Goal: Book appointment/travel/reservation

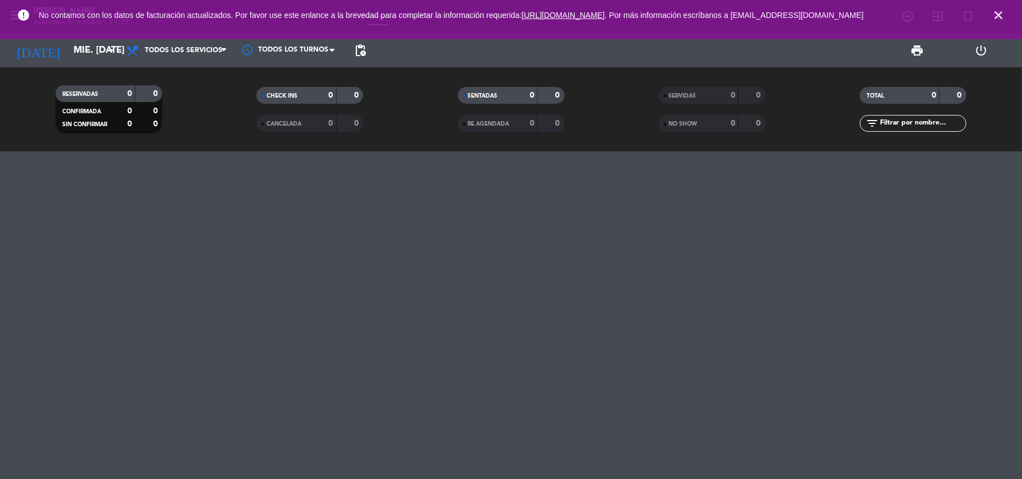
click at [993, 15] on icon "close" at bounding box center [997, 14] width 13 height 13
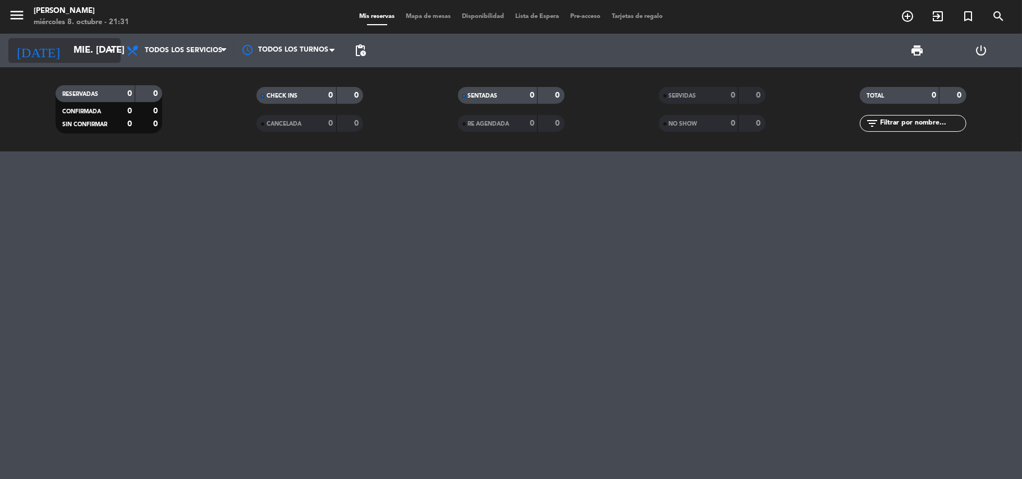
click at [111, 44] on icon "arrow_drop_down" at bounding box center [110, 50] width 13 height 13
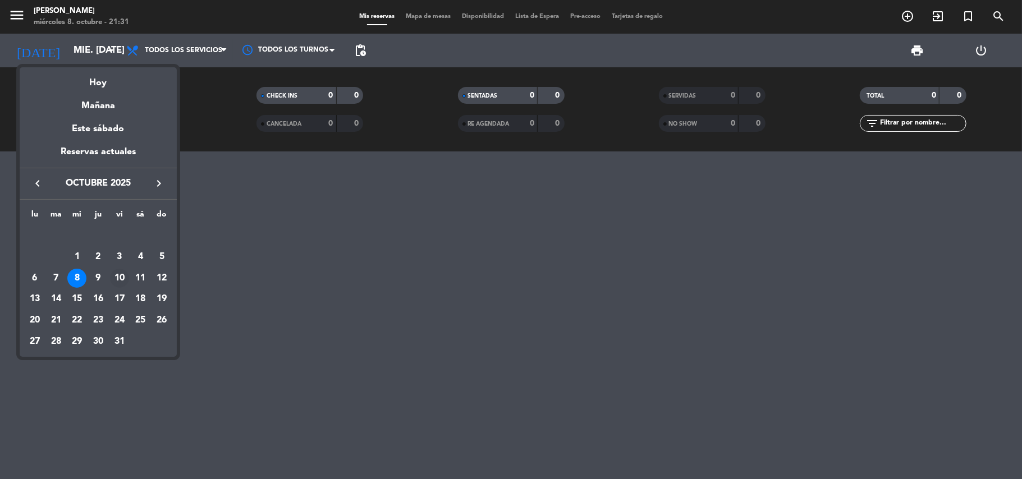
click at [120, 284] on div "10" at bounding box center [119, 278] width 19 height 19
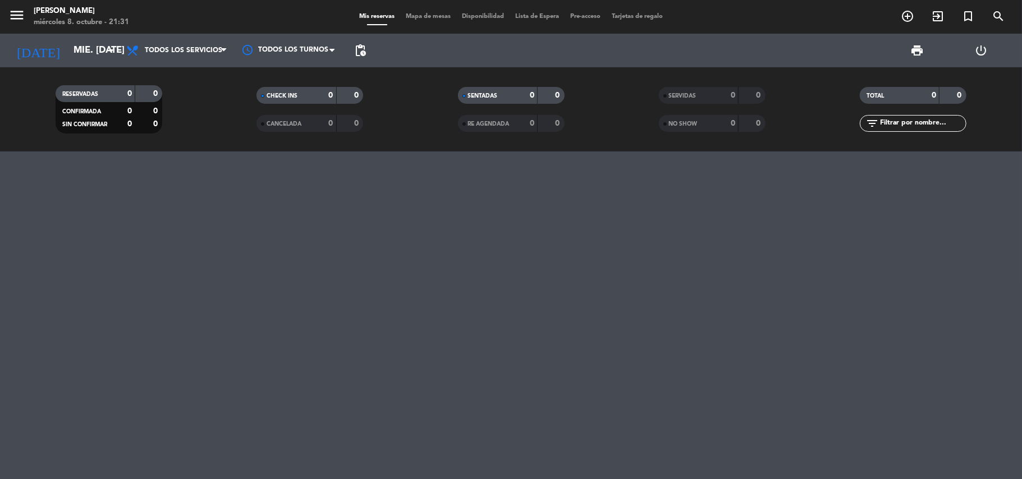
type input "vie. [DATE]"
click at [909, 12] on icon "add_circle_outline" at bounding box center [906, 16] width 13 height 13
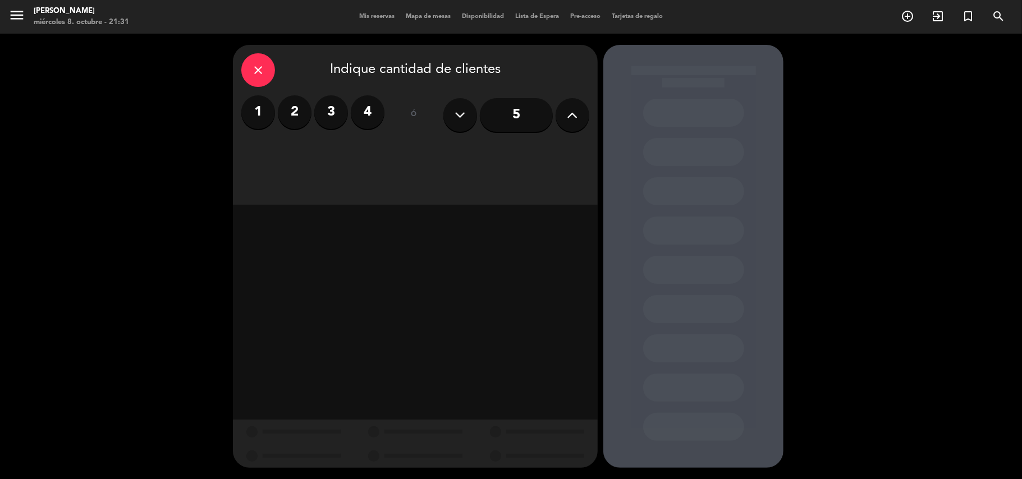
click at [565, 115] on button at bounding box center [572, 115] width 34 height 34
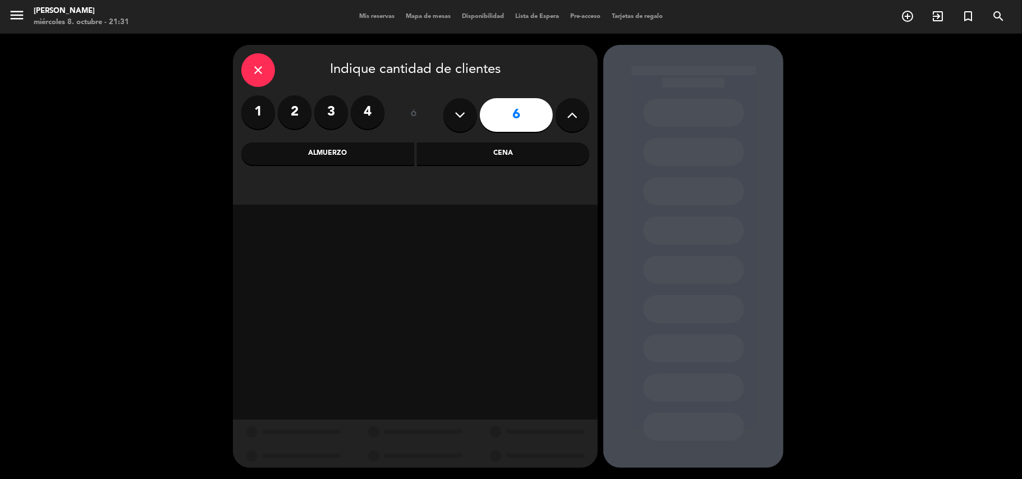
click at [565, 115] on button at bounding box center [572, 115] width 34 height 34
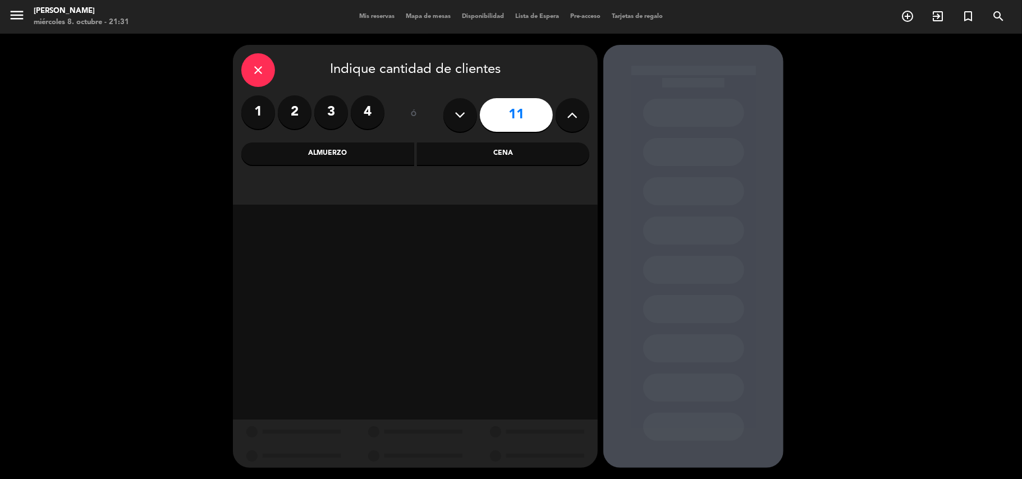
click at [472, 114] on button at bounding box center [460, 115] width 34 height 34
type input "10"
click at [486, 153] on div "Cena" at bounding box center [503, 153] width 173 height 22
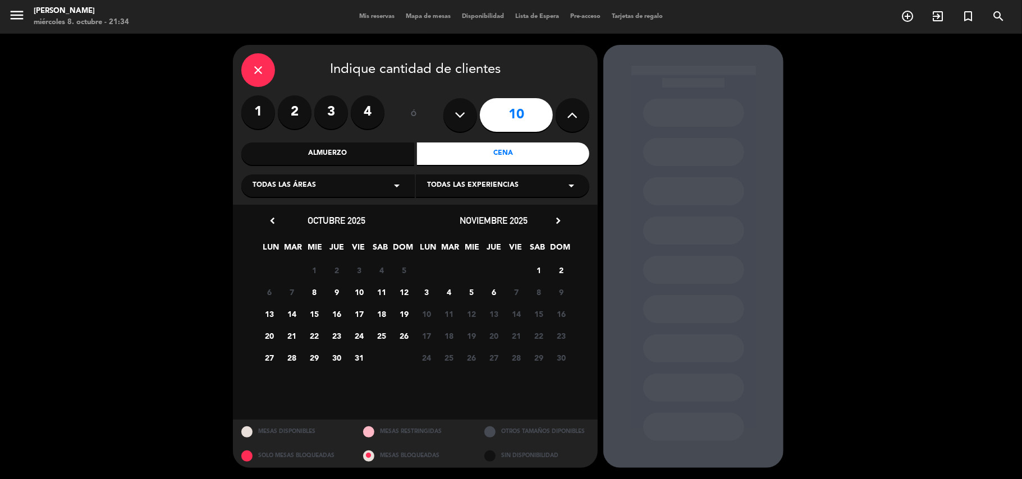
click at [360, 286] on span "10" at bounding box center [359, 292] width 19 height 19
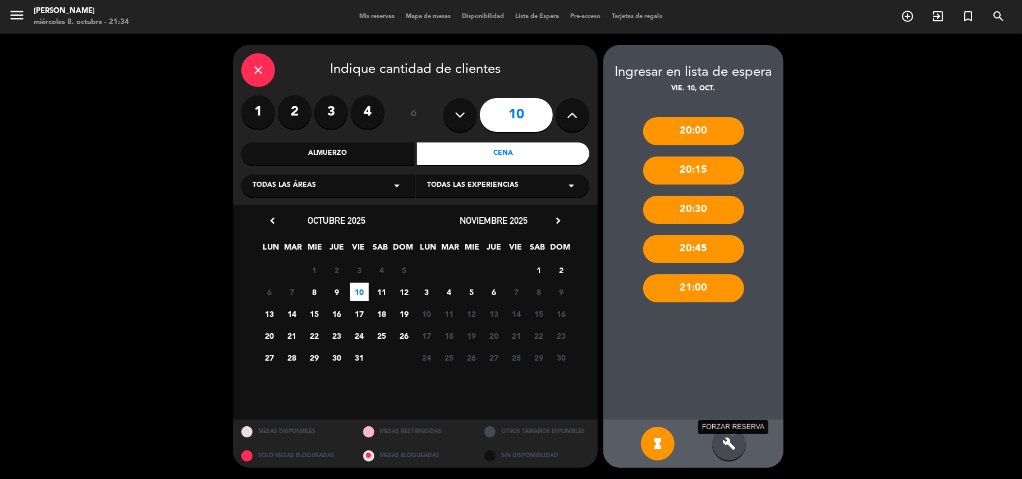
click at [734, 440] on icon "build" at bounding box center [728, 443] width 13 height 13
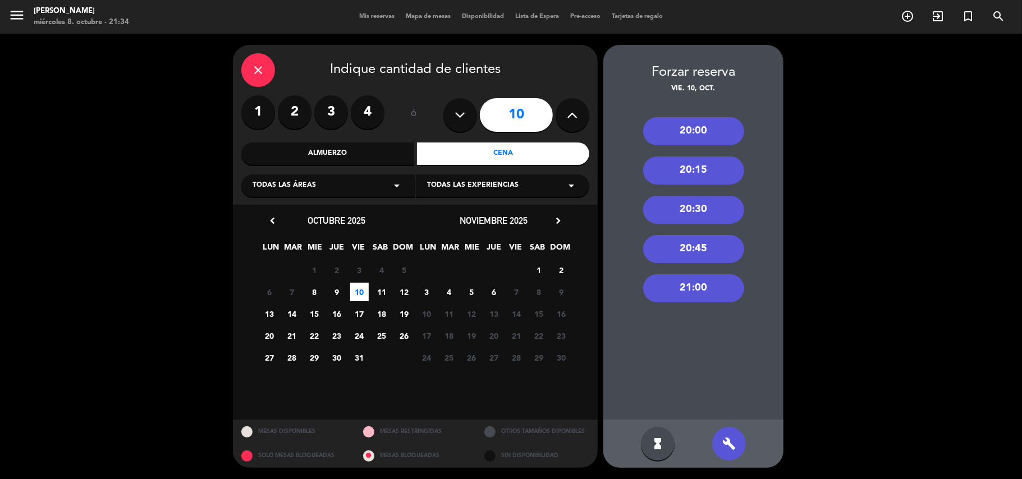
click at [680, 281] on div "21:00" at bounding box center [693, 288] width 101 height 28
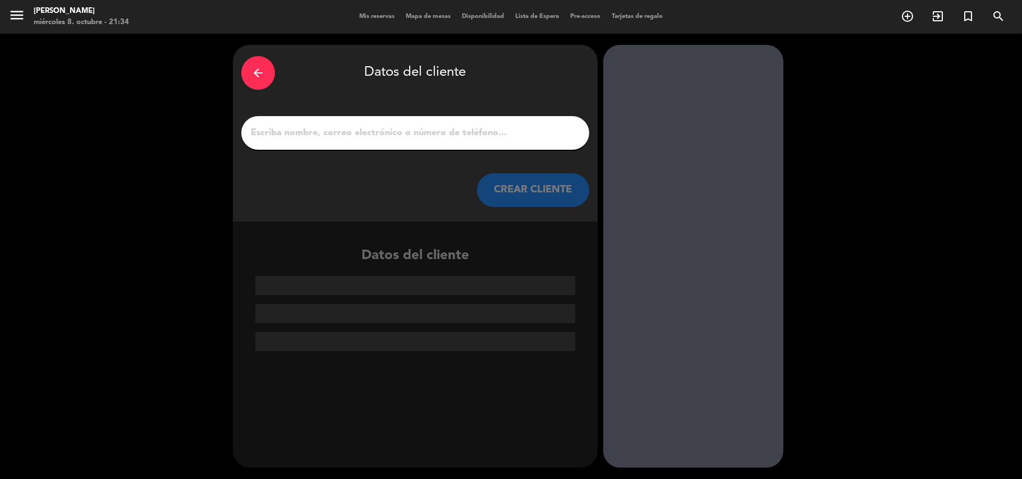
click at [330, 140] on input "1" at bounding box center [415, 133] width 331 height 16
click at [323, 138] on input "1" at bounding box center [415, 133] width 331 height 16
click at [283, 128] on input "1" at bounding box center [415, 133] width 331 height 16
click at [297, 137] on input "1" at bounding box center [415, 133] width 331 height 16
click at [292, 131] on input "1" at bounding box center [415, 133] width 331 height 16
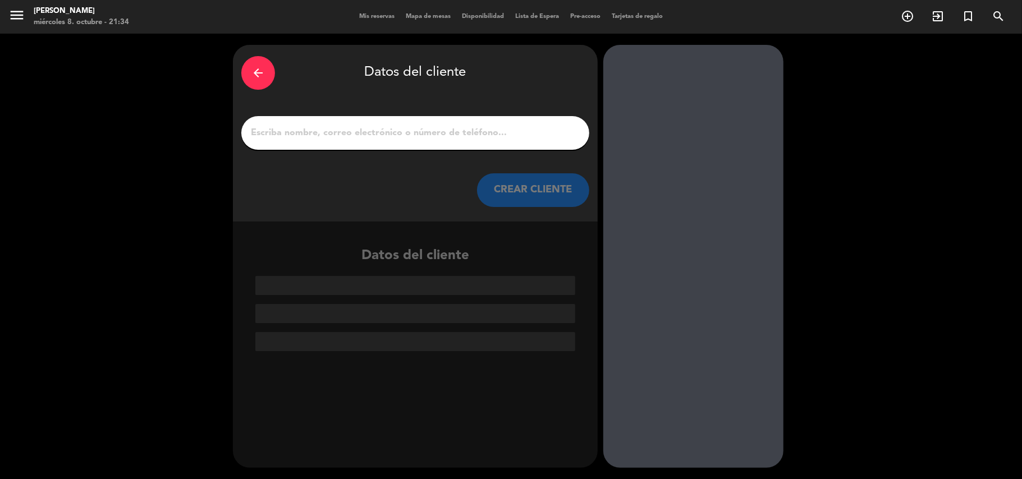
click at [406, 120] on div at bounding box center [415, 133] width 348 height 34
click at [392, 128] on input "1" at bounding box center [415, 133] width 331 height 16
paste input "[PERSON_NAME]"
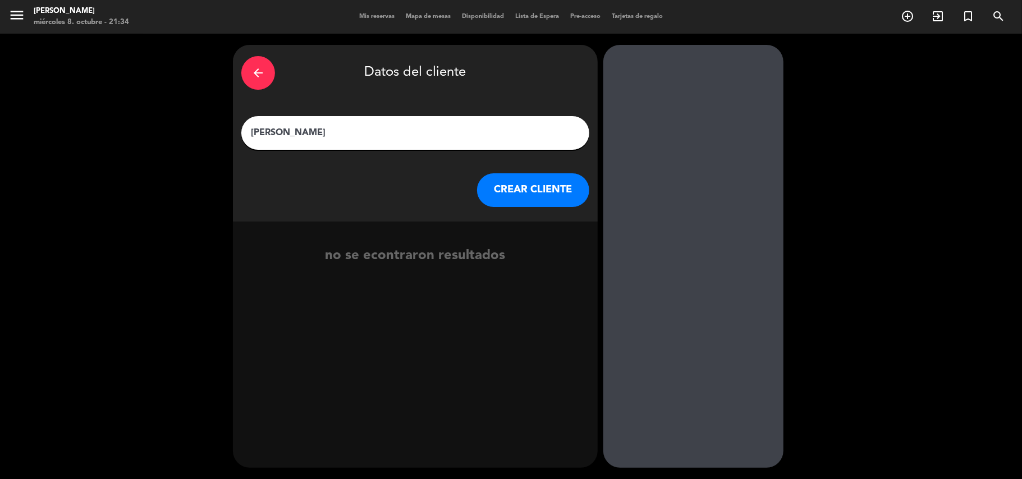
type input "[PERSON_NAME]"
click at [523, 190] on button "CREAR CLIENTE" at bounding box center [533, 190] width 112 height 34
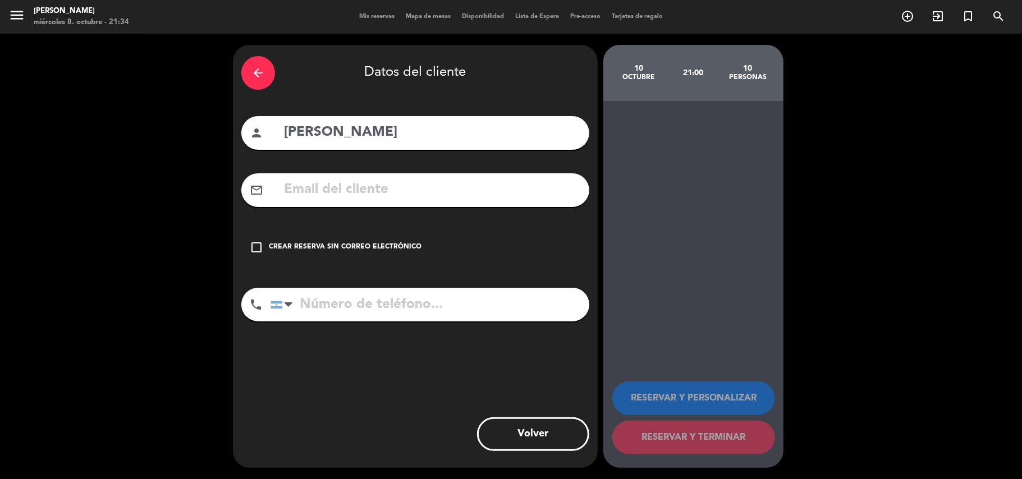
click at [374, 190] on input "text" at bounding box center [432, 189] width 298 height 23
click at [333, 190] on input "text" at bounding box center [432, 189] width 298 height 23
paste input "[EMAIL_ADDRESS][DOMAIN_NAME]"
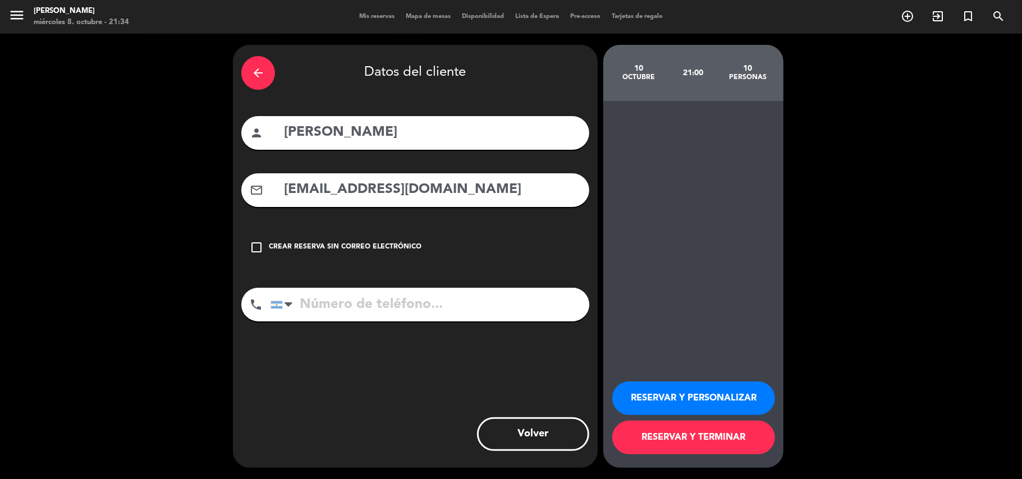
type input "[EMAIL_ADDRESS][DOMAIN_NAME]"
click at [328, 310] on input "tel" at bounding box center [429, 305] width 319 height 34
click at [382, 306] on input "tel" at bounding box center [429, 305] width 319 height 34
paste input "115058-0099"
click at [351, 308] on input "115058-0099" at bounding box center [429, 305] width 319 height 34
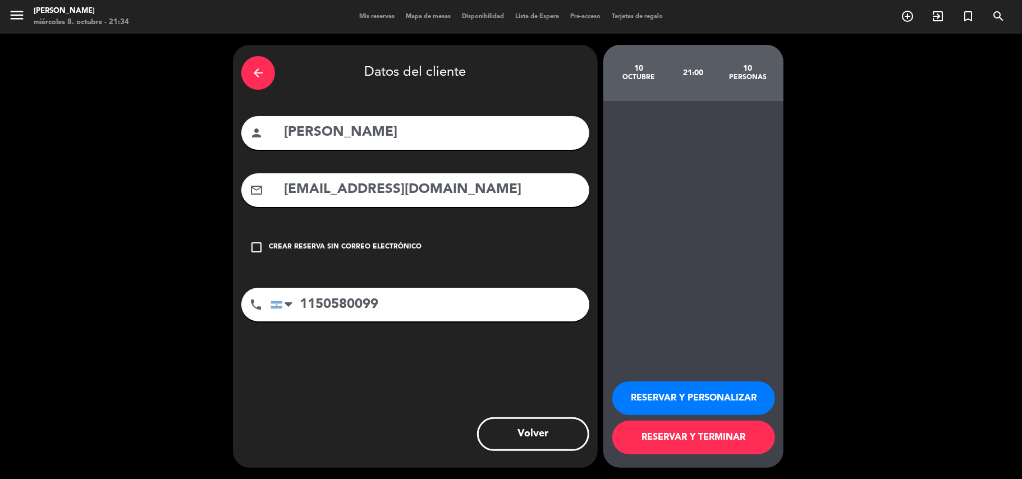
type input "1150580099"
click at [418, 346] on div "arrow_back Datos del cliente person [PERSON_NAME] mail_outline [EMAIL_ADDRESS][…" at bounding box center [415, 256] width 365 height 423
click at [670, 401] on button "RESERVAR Y PERSONALIZAR" at bounding box center [693, 398] width 163 height 34
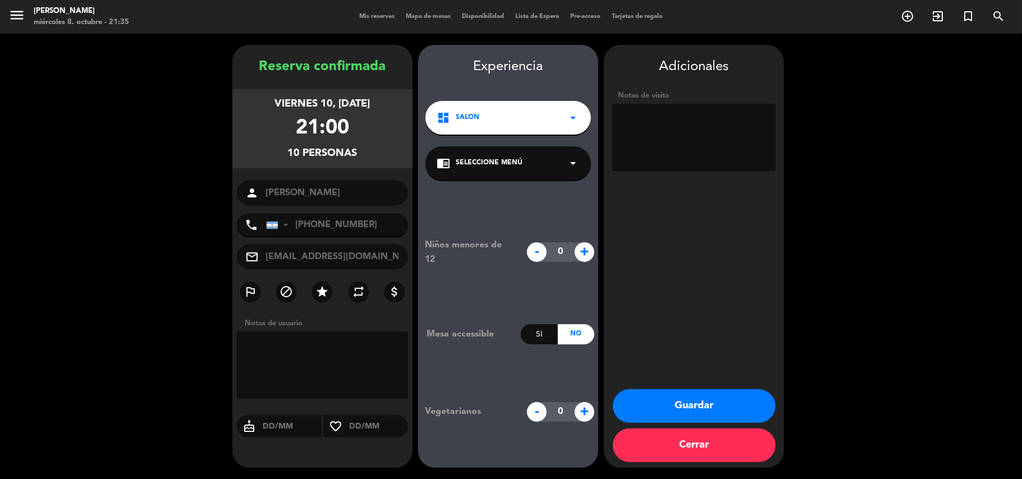
click at [716, 404] on button "Guardar" at bounding box center [694, 406] width 163 height 34
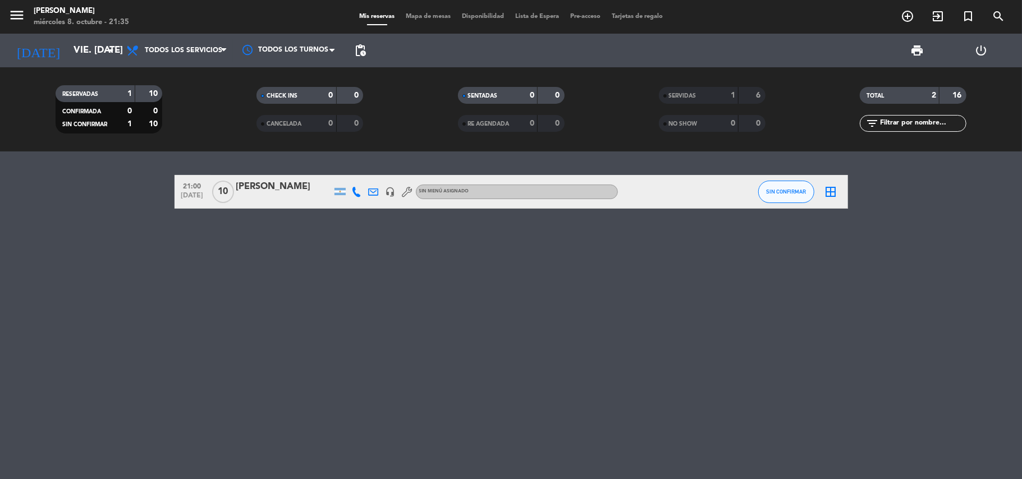
click at [268, 198] on div at bounding box center [283, 199] width 95 height 9
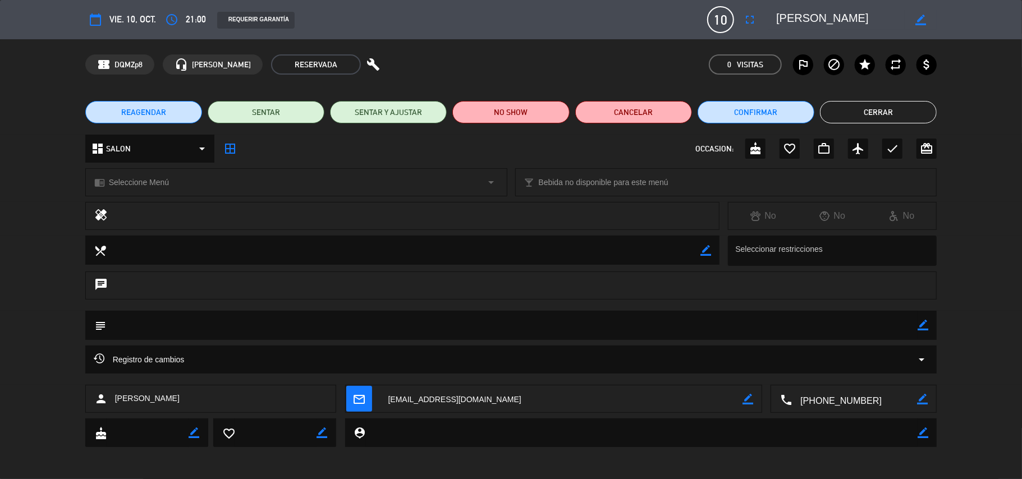
click at [254, 19] on div "REQUERIR GARANTÍA" at bounding box center [255, 20] width 77 height 17
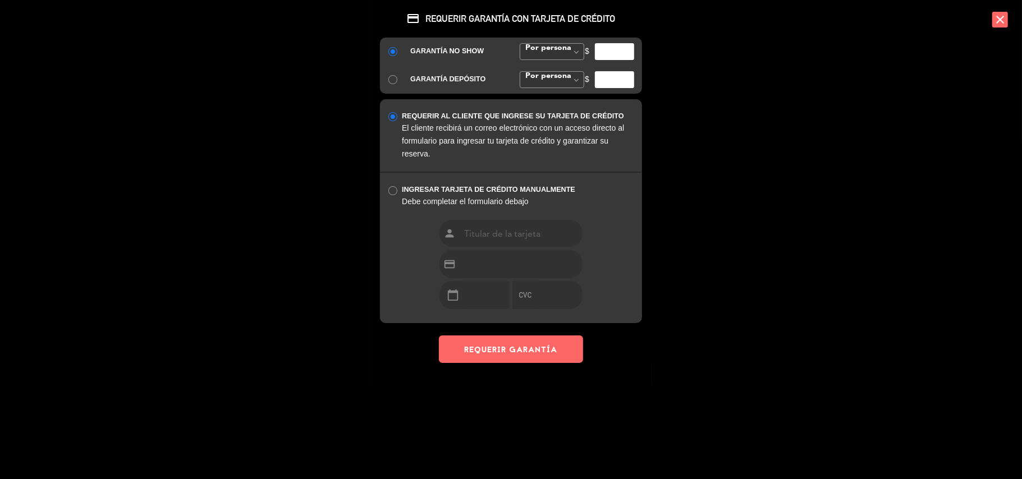
click at [606, 55] on input "number" at bounding box center [614, 51] width 39 height 17
type input "5000"
click at [528, 350] on button "REQUERIR GARANTÍA" at bounding box center [511, 348] width 144 height 27
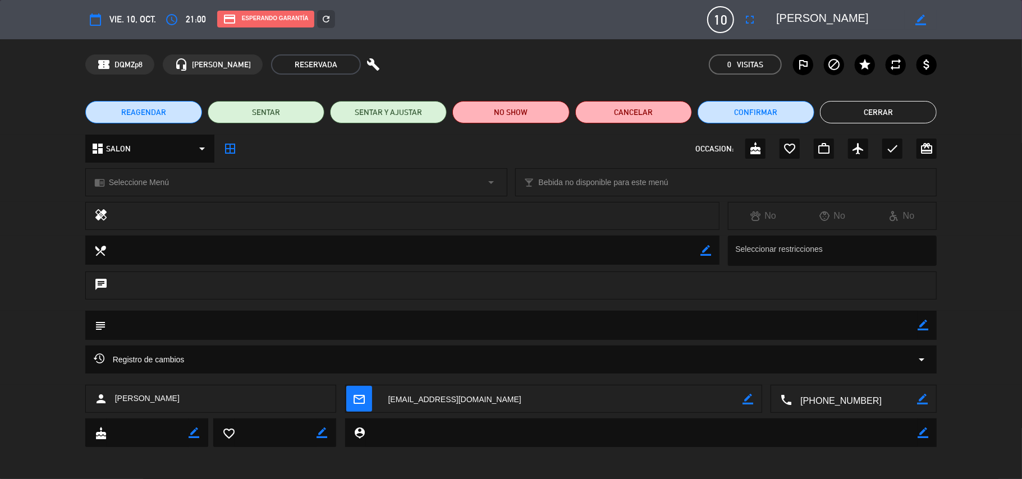
click at [863, 113] on button "Cerrar" at bounding box center [878, 112] width 117 height 22
